Goal: Information Seeking & Learning: Understand process/instructions

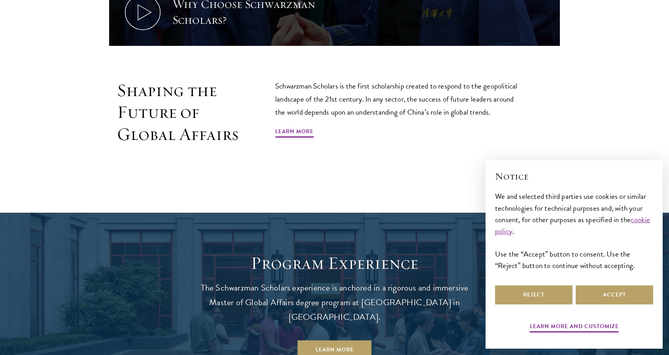
scroll to position [515, 0]
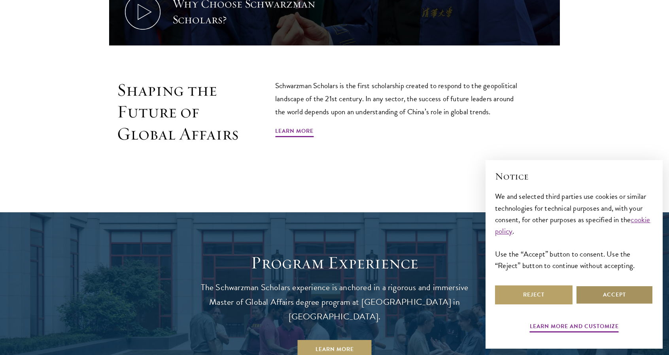
click at [617, 299] on button "Accept" at bounding box center [613, 294] width 77 height 19
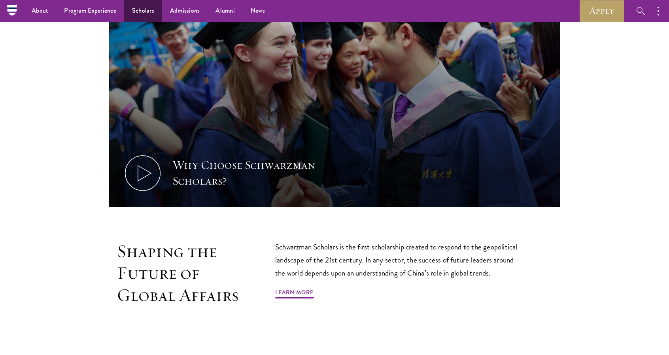
scroll to position [354, 0]
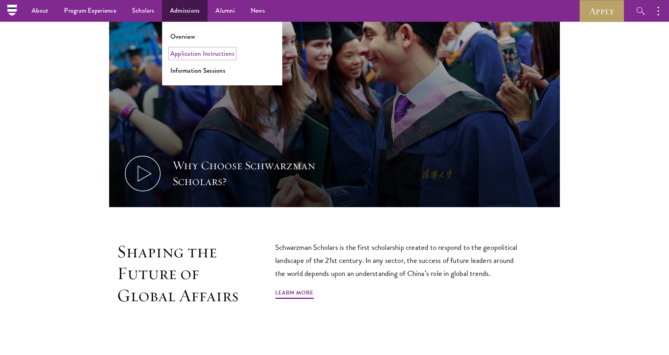
click at [200, 55] on link "Application Instructions" at bounding box center [202, 53] width 64 height 9
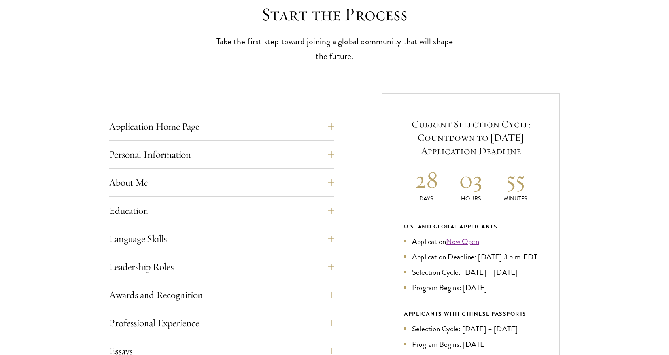
scroll to position [245, 0]
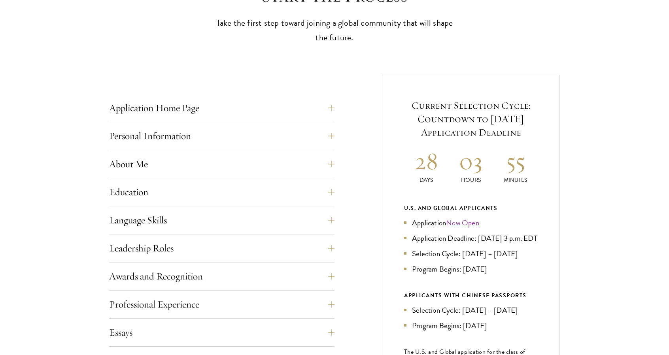
click at [341, 160] on div "Application Home Page The online application form must be completed in English.…" at bounding box center [334, 309] width 450 height 468
click at [334, 160] on div "Application Home Page The online application form must be completed in English.…" at bounding box center [334, 309] width 450 height 468
click at [333, 162] on button "About Me" at bounding box center [227, 163] width 225 height 19
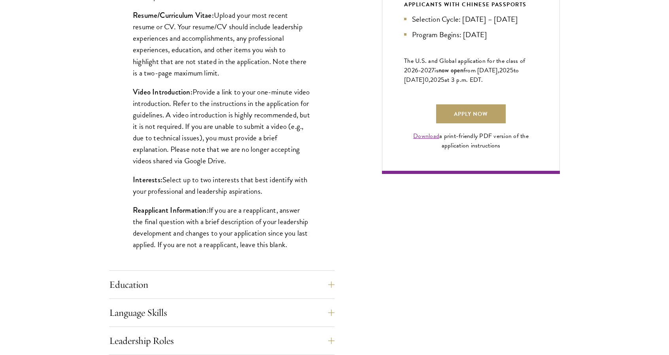
scroll to position [542, 0]
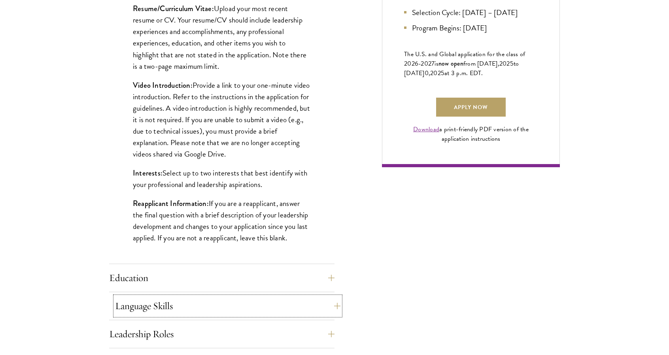
click at [328, 305] on button "Language Skills" at bounding box center [227, 305] width 225 height 19
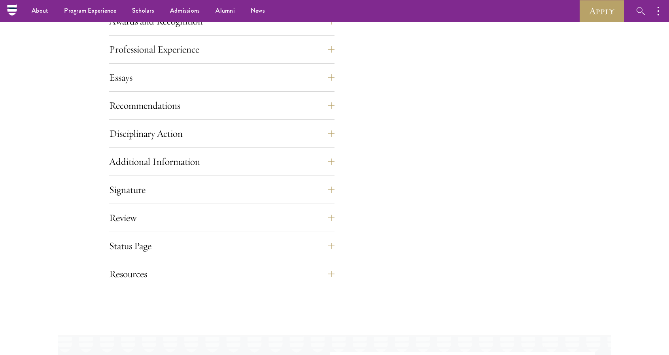
scroll to position [852, 0]
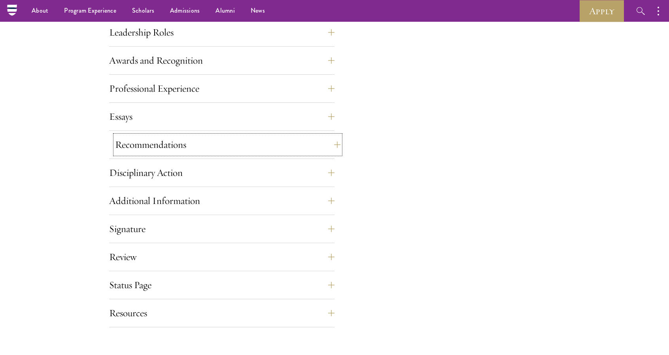
click at [332, 142] on button "Recommendations" at bounding box center [227, 144] width 225 height 19
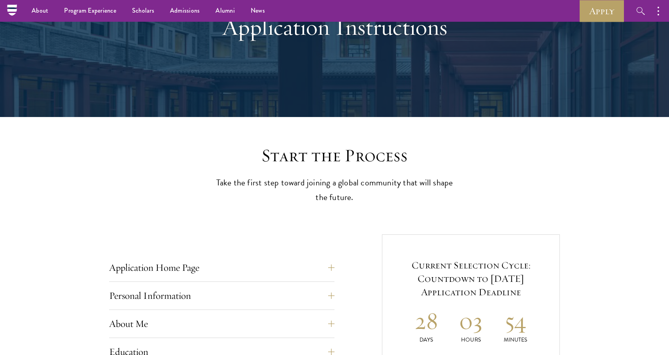
scroll to position [0, 0]
